Goal: Navigation & Orientation: Find specific page/section

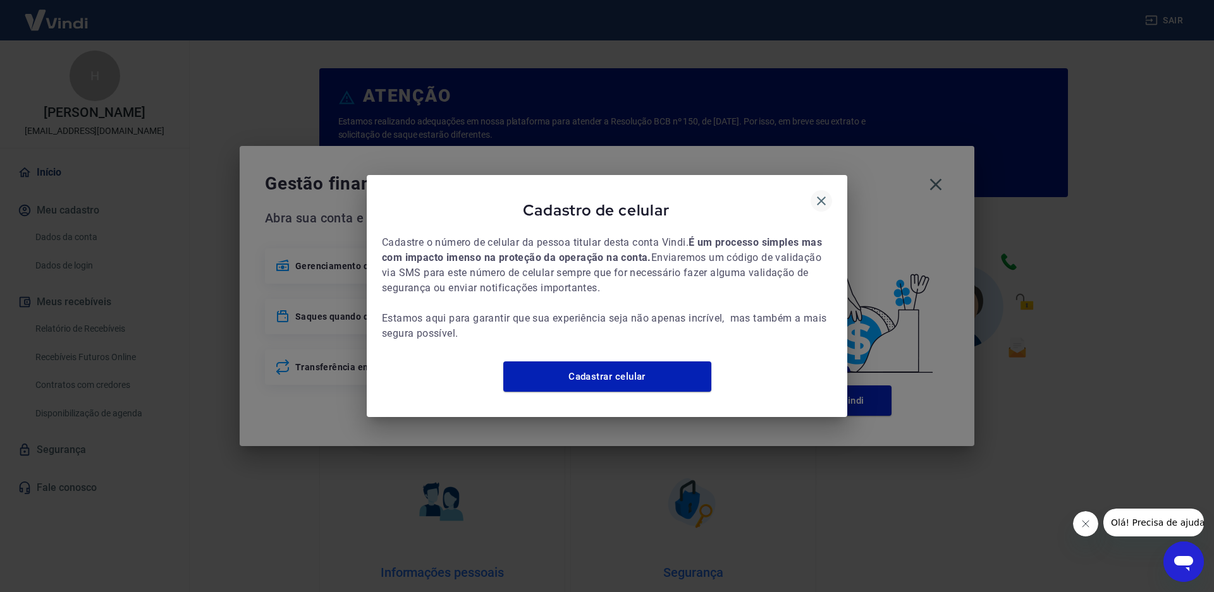
click at [822, 197] on icon "button" at bounding box center [821, 201] width 9 height 9
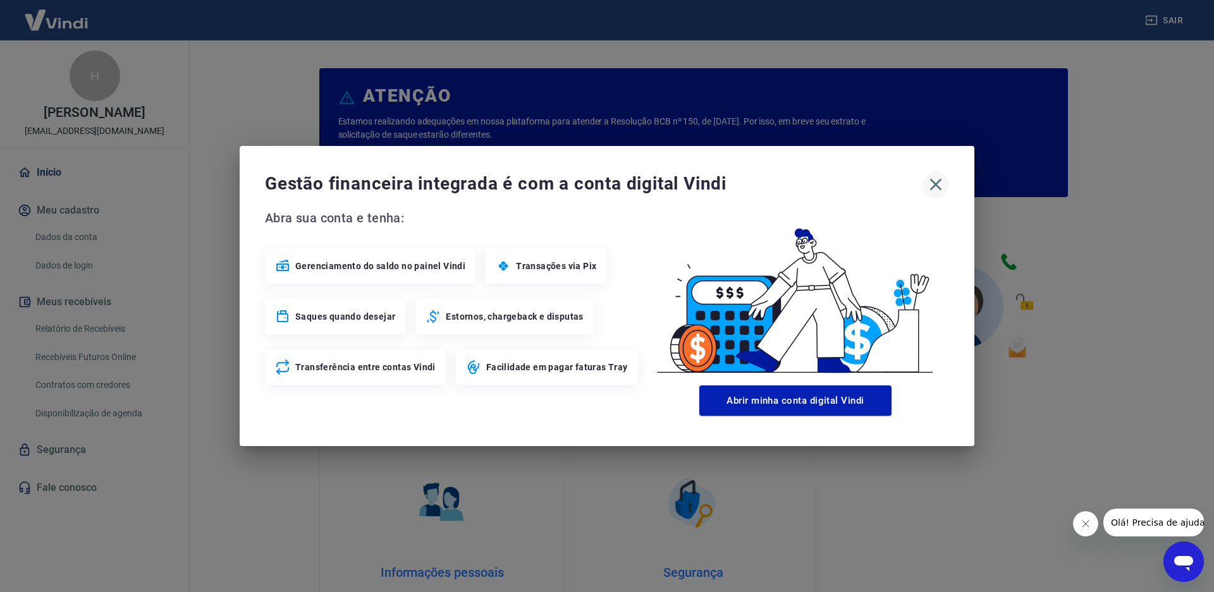
click at [938, 181] on icon "button" at bounding box center [935, 184] width 20 height 20
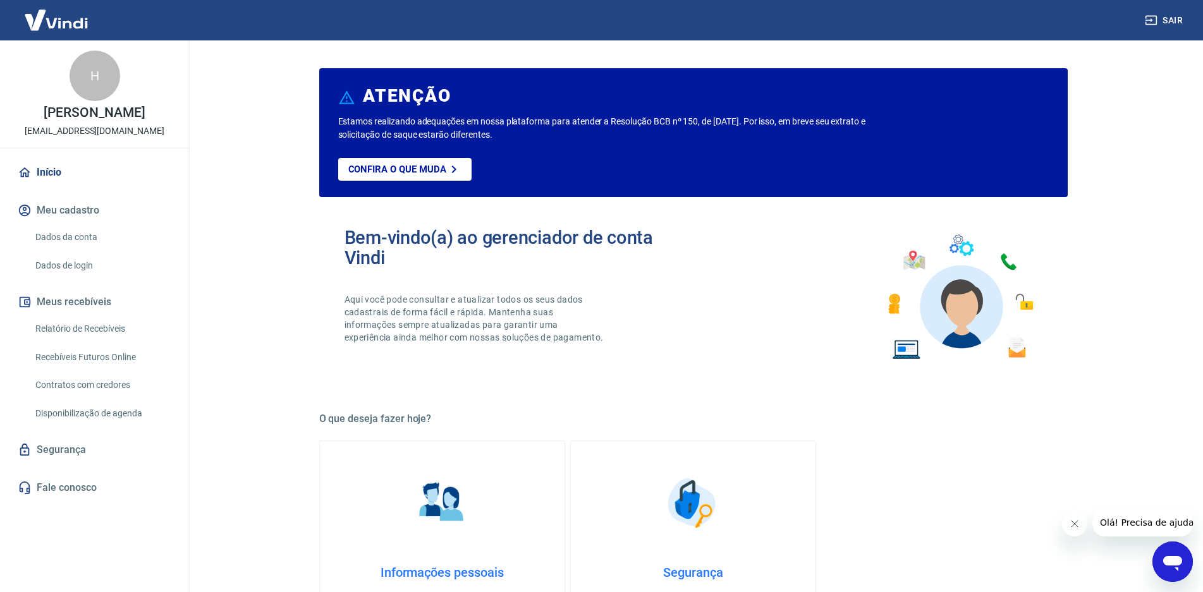
click at [76, 16] on img at bounding box center [56, 20] width 82 height 39
click at [81, 18] on img at bounding box center [56, 20] width 82 height 39
click at [51, 176] on link "Início" at bounding box center [94, 173] width 159 height 28
click at [49, 29] on img at bounding box center [56, 20] width 82 height 39
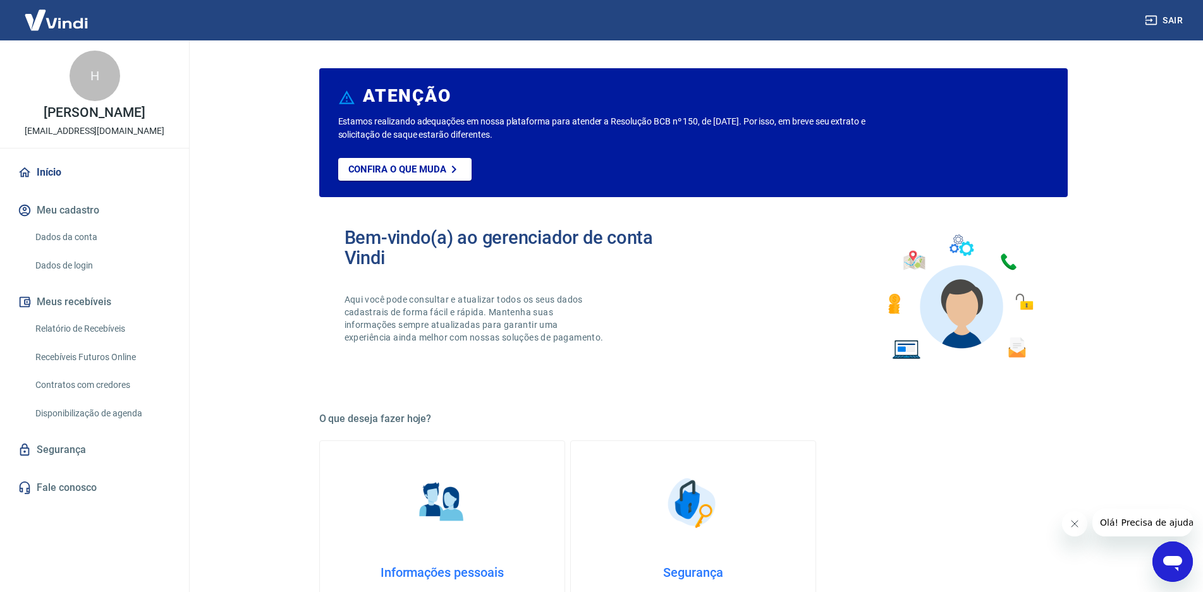
click at [49, 29] on img at bounding box center [56, 20] width 82 height 39
click at [49, 28] on img at bounding box center [56, 20] width 82 height 39
